Goal: Task Accomplishment & Management: Complete application form

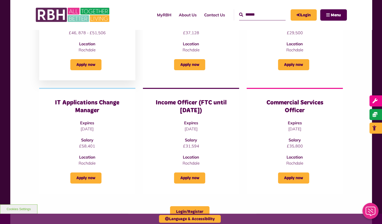
scroll to position [126, 0]
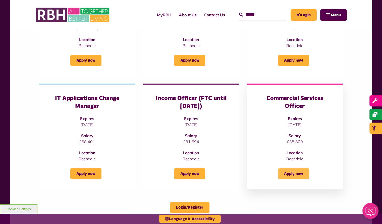
click at [299, 172] on link "Apply now" at bounding box center [293, 173] width 31 height 11
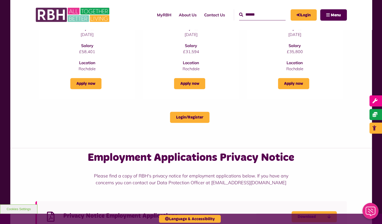
scroll to position [226, 0]
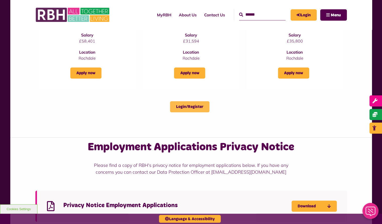
click at [193, 106] on link "Login/Register" at bounding box center [189, 106] width 39 height 11
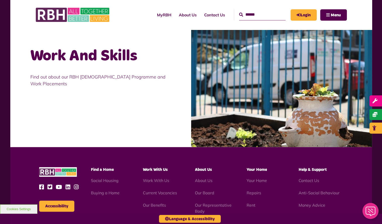
scroll to position [406, 0]
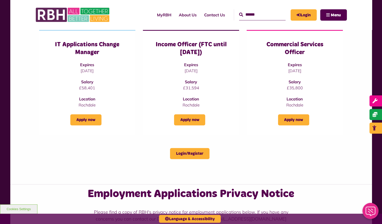
scroll to position [4, 0]
